Goal: Task Accomplishment & Management: Manage account settings

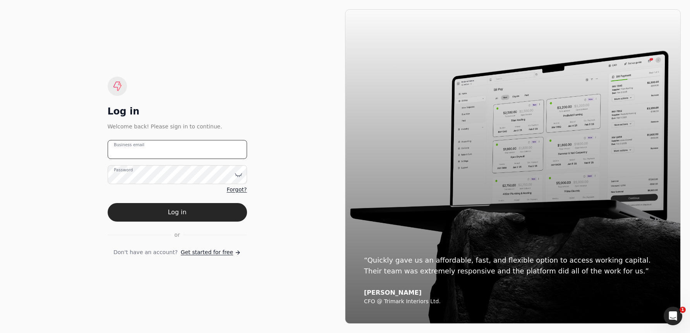
click at [176, 151] on email "Business email" at bounding box center [177, 149] width 139 height 19
type email "[EMAIL_ADDRESS][DOMAIN_NAME]"
drag, startPoint x: 223, startPoint y: 211, endPoint x: 263, endPoint y: 185, distance: 47.9
click at [223, 211] on button "Log in" at bounding box center [177, 212] width 139 height 19
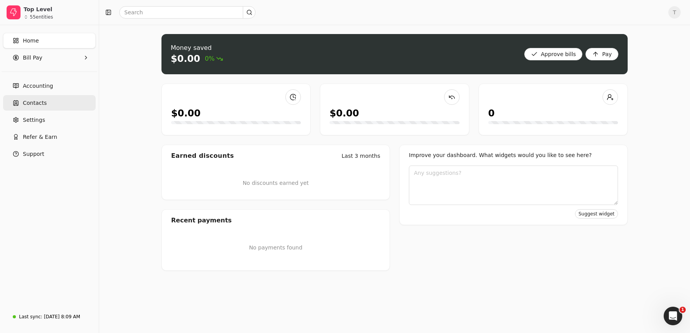
drag, startPoint x: 26, startPoint y: 102, endPoint x: 95, endPoint y: 108, distance: 69.9
click at [26, 102] on span "Contacts" at bounding box center [35, 103] width 24 height 8
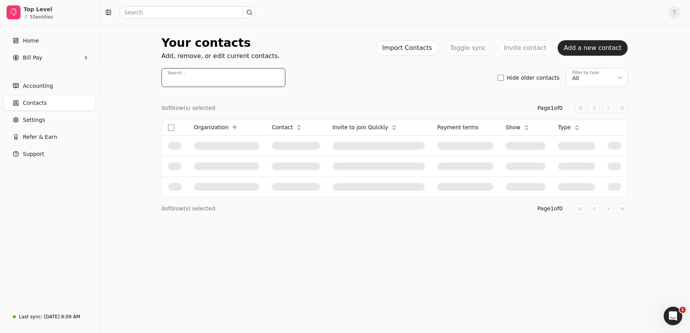
click at [200, 79] on input "Search..." at bounding box center [223, 77] width 124 height 19
type input "maven"
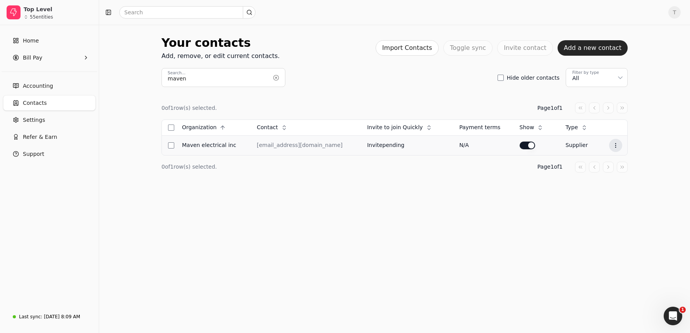
click at [614, 145] on icon at bounding box center [615, 145] width 6 height 6
click at [587, 166] on li "Edit contact" at bounding box center [575, 165] width 95 height 14
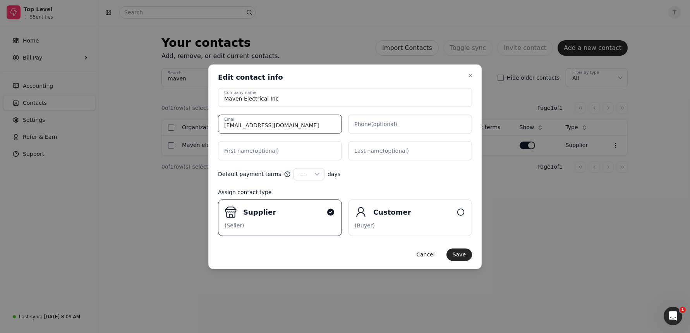
drag, startPoint x: 310, startPoint y: 124, endPoint x: 2, endPoint y: 104, distance: 309.4
click at [1, 104] on body "Top Level 55 entities Home Bill Pay Accounting Contacts Settings Refer & Earn S…" at bounding box center [345, 166] width 690 height 333
paste input "Sadaf.ghani"
type input "[EMAIL_ADDRESS][DOMAIN_NAME]"
click at [457, 256] on button "Save" at bounding box center [459, 254] width 26 height 12
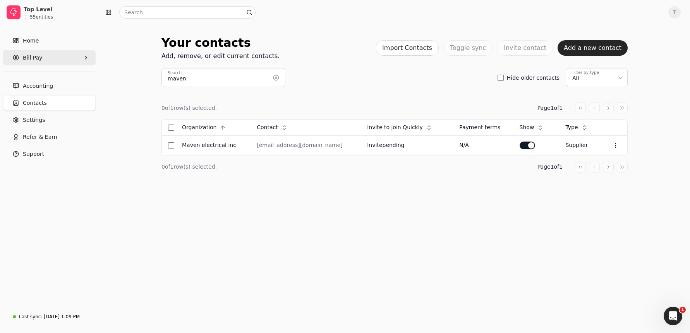
click at [39, 56] on span "Bill Pay" at bounding box center [32, 58] width 19 height 8
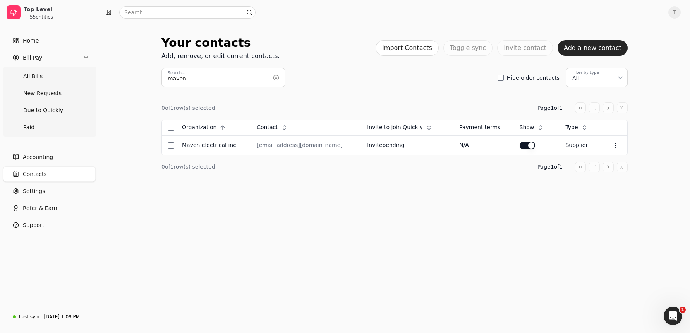
drag, startPoint x: 40, startPoint y: 66, endPoint x: 98, endPoint y: 70, distance: 57.8
click at [43, 72] on Bills "All Bills" at bounding box center [49, 75] width 89 height 15
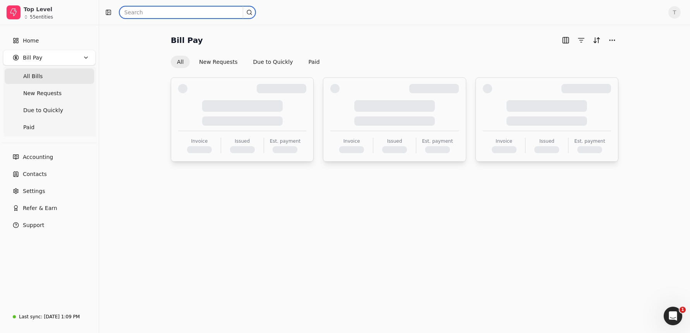
click at [187, 14] on input "text" at bounding box center [187, 12] width 136 height 12
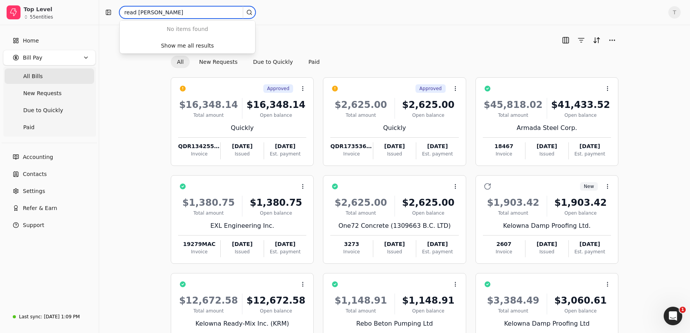
type input "read [PERSON_NAME]"
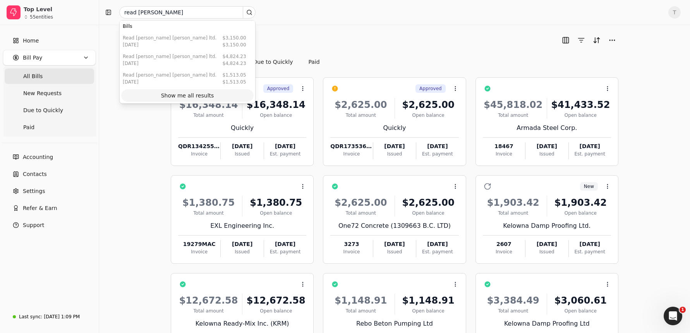
click at [203, 94] on div "Show me all results" at bounding box center [187, 96] width 53 height 8
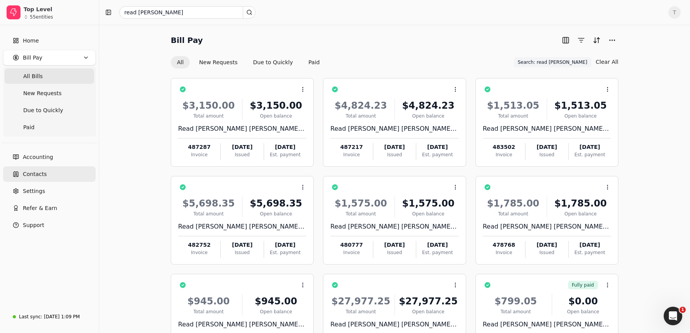
click at [36, 170] on span "Contacts" at bounding box center [35, 174] width 24 height 8
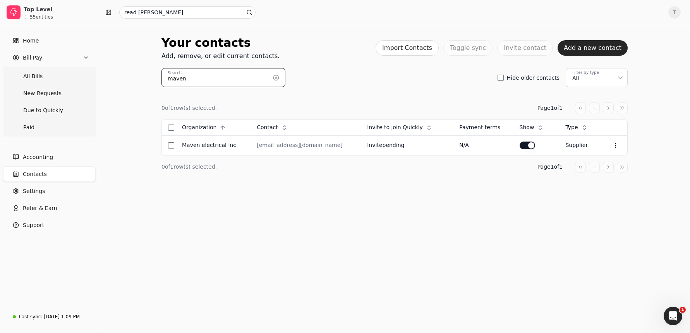
drag, startPoint x: 146, startPoint y: 75, endPoint x: 128, endPoint y: 74, distance: 17.4
click at [128, 74] on div "Your contacts Add, remove, or edit current contacts. Import Contacts Toggle syn…" at bounding box center [394, 179] width 591 height 308
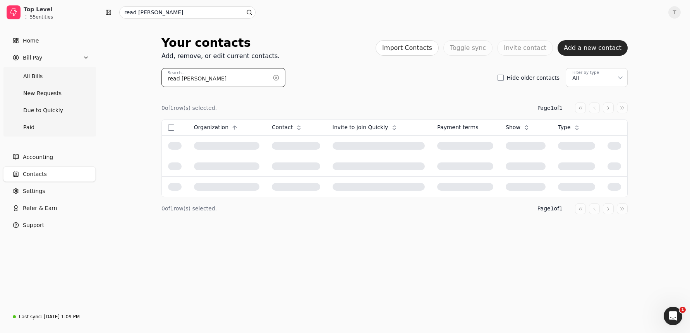
type input "read [PERSON_NAME]"
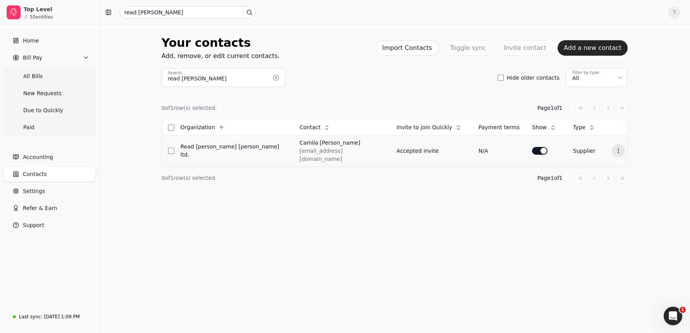
click at [618, 151] on circle at bounding box center [618, 151] width 0 height 0
click at [399, 101] on div "0 of 1 row(s) selected. Page 1 of 1 Organization Context Menu Button Contact Co…" at bounding box center [394, 143] width 466 height 112
drag, startPoint x: 219, startPoint y: 146, endPoint x: 289, endPoint y: 147, distance: 69.7
click at [289, 147] on tr "Read [PERSON_NAME] [PERSON_NAME] Ltd. [PERSON_NAME]​​​​ [EMAIL_ADDRESS][DOMAIN_…" at bounding box center [394, 150] width 465 height 31
click at [253, 146] on div "Read [PERSON_NAME] [PERSON_NAME] Ltd." at bounding box center [233, 151] width 106 height 16
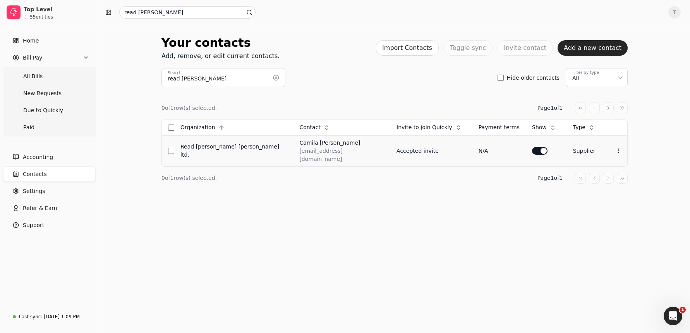
click at [328, 157] on td "[PERSON_NAME]​​​​ [EMAIL_ADDRESS][DOMAIN_NAME]" at bounding box center [341, 150] width 97 height 31
click at [616, 148] on icon at bounding box center [618, 151] width 6 height 6
drag, startPoint x: 423, startPoint y: 84, endPoint x: 431, endPoint y: 116, distance: 33.1
click at [423, 85] on div "read [PERSON_NAME] Search... Hide older contacts Filter by type All" at bounding box center [394, 77] width 466 height 19
